Goal: Task Accomplishment & Management: Manage account settings

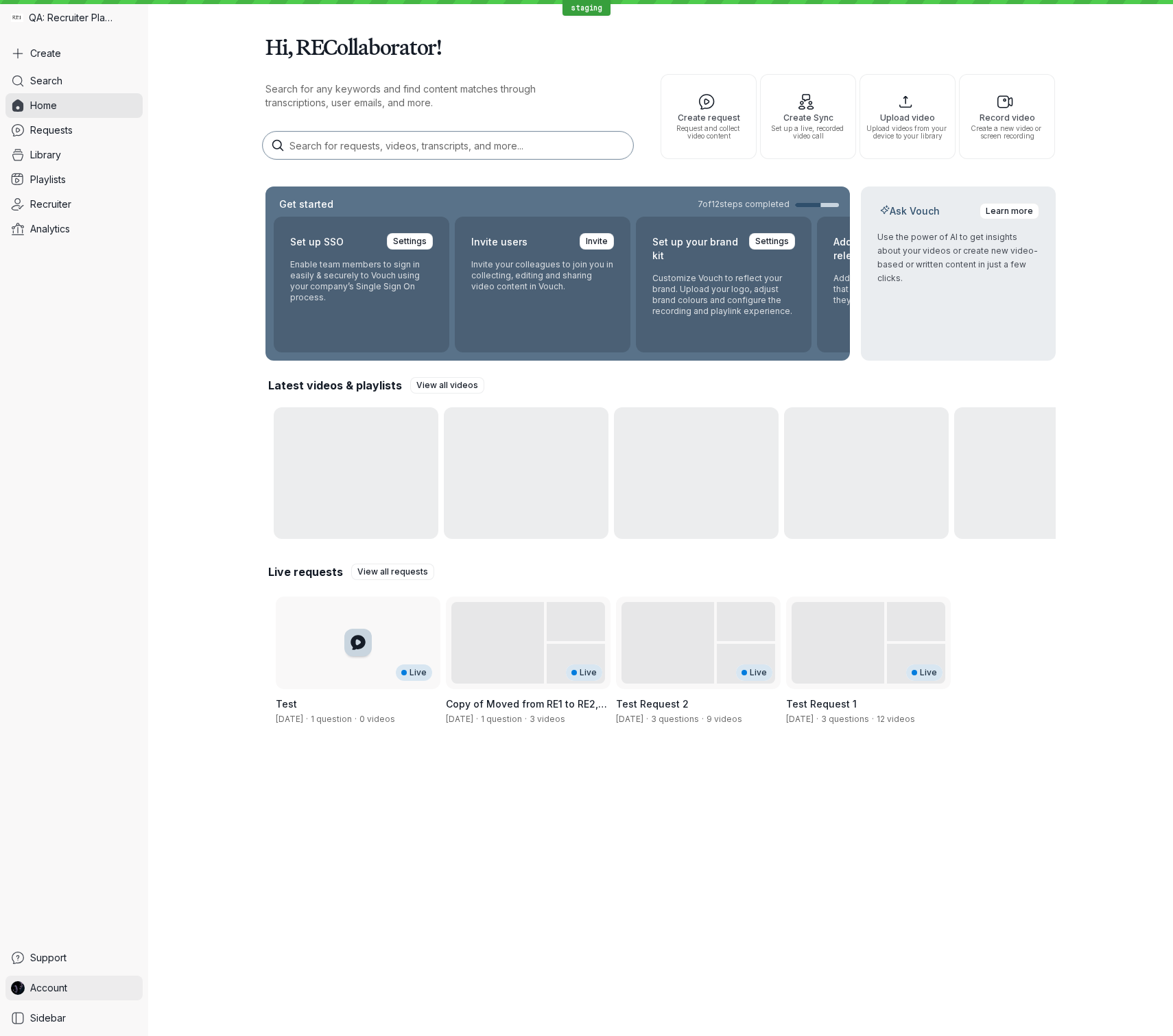
click at [84, 984] on link "Account" at bounding box center [74, 988] width 137 height 25
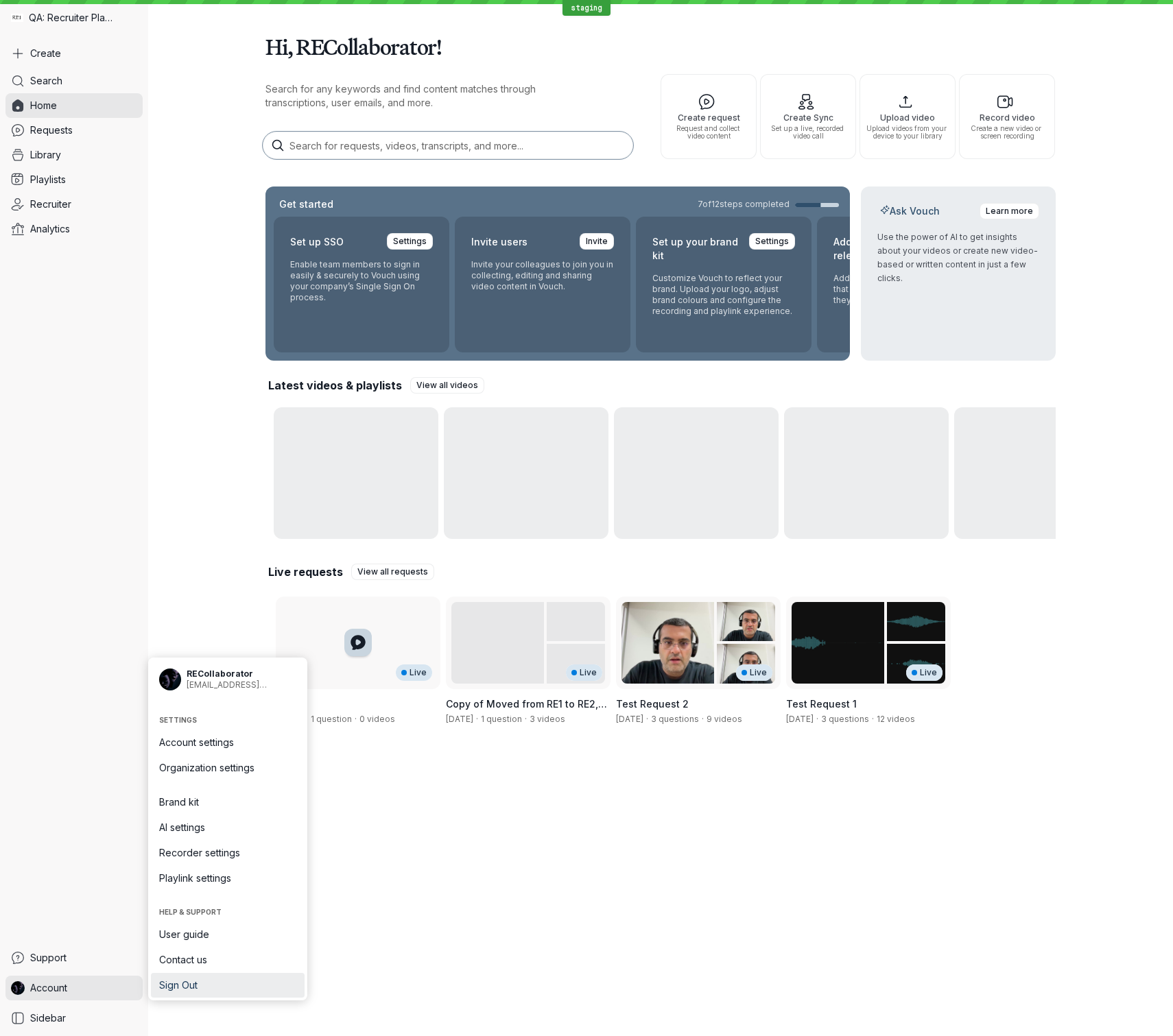
click at [193, 985] on span "Sign Out" at bounding box center [228, 986] width 137 height 14
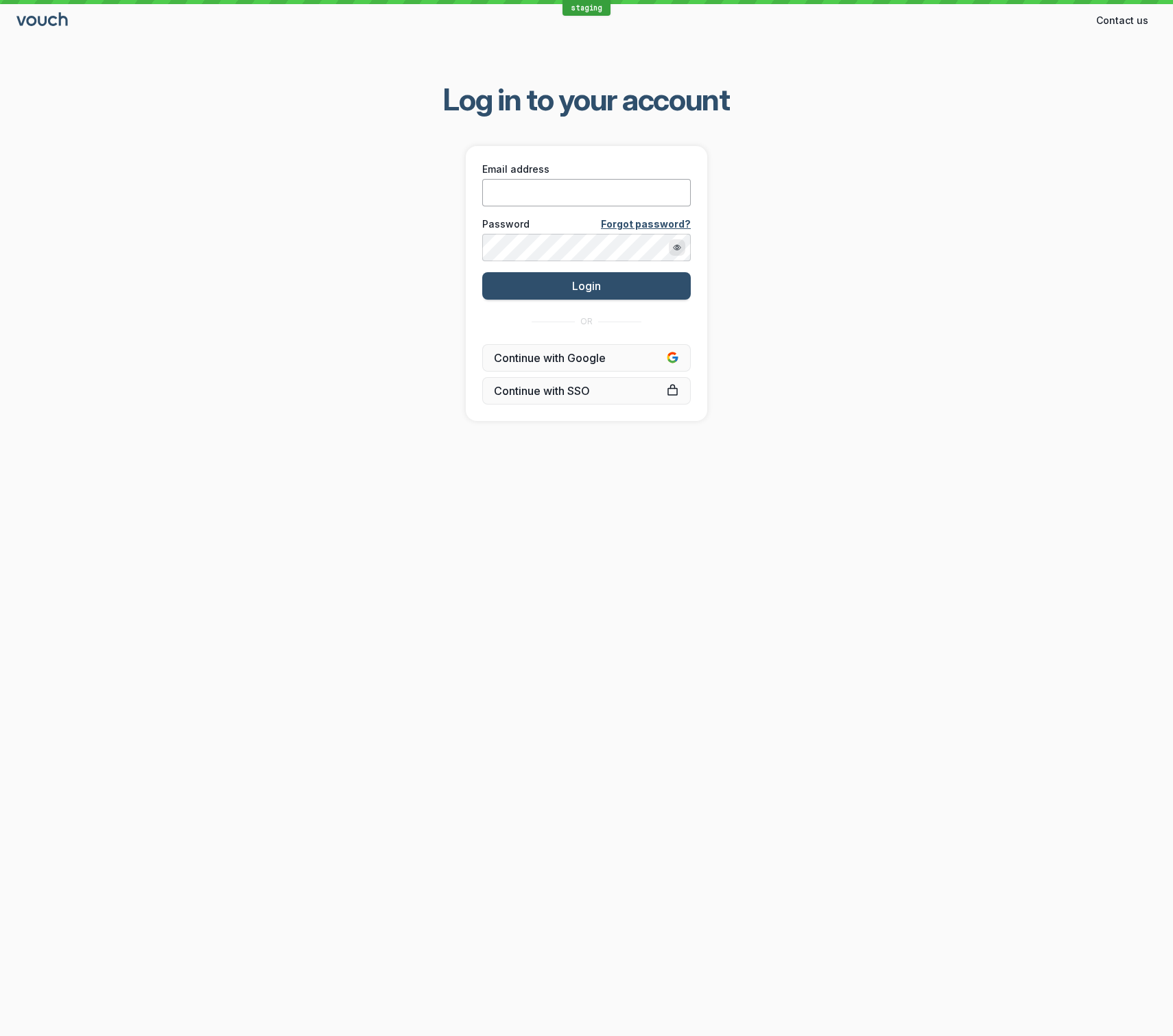
click at [612, 186] on input "Email address" at bounding box center [587, 193] width 209 height 28
click at [570, 185] on input "Email address" at bounding box center [587, 193] width 209 height 28
type input "shez@vouchfor.com"
